Goal: Check status: Check status

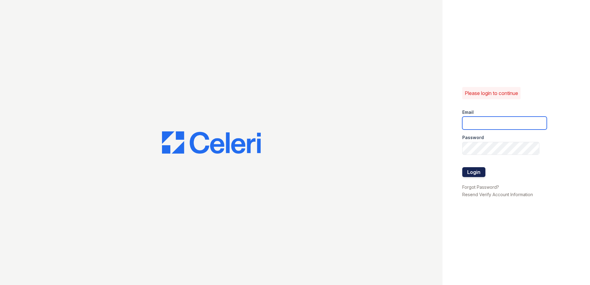
type input "[EMAIL_ADDRESS][DOMAIN_NAME]"
click at [471, 171] on button "Login" at bounding box center [473, 172] width 23 height 10
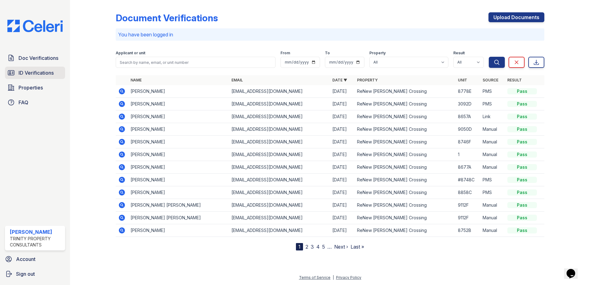
click at [40, 71] on span "ID Verifications" at bounding box center [36, 72] width 35 height 7
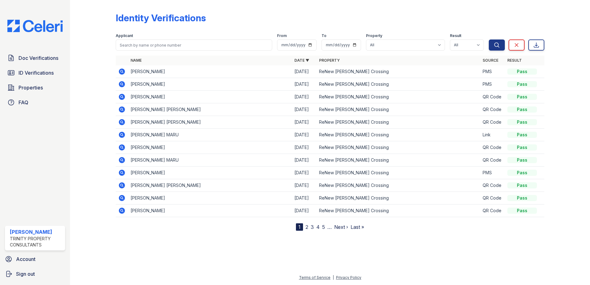
click at [121, 70] on icon at bounding box center [122, 71] width 6 height 6
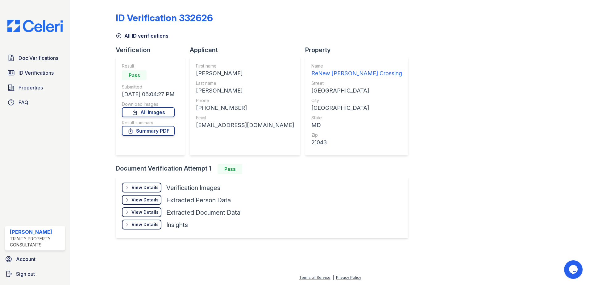
click at [446, 259] on div at bounding box center [330, 265] width 500 height 17
click at [141, 186] on div "View Details" at bounding box center [144, 187] width 27 height 6
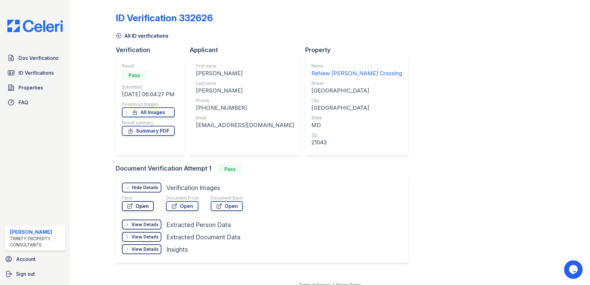
click at [139, 207] on link "Open" at bounding box center [138, 206] width 32 height 10
click at [190, 200] on div "Document Front" at bounding box center [182, 198] width 32 height 6
click at [188, 204] on link "Open" at bounding box center [182, 206] width 32 height 10
click at [224, 209] on link "Open" at bounding box center [227, 206] width 32 height 10
